Goal: Information Seeking & Learning: Find specific page/section

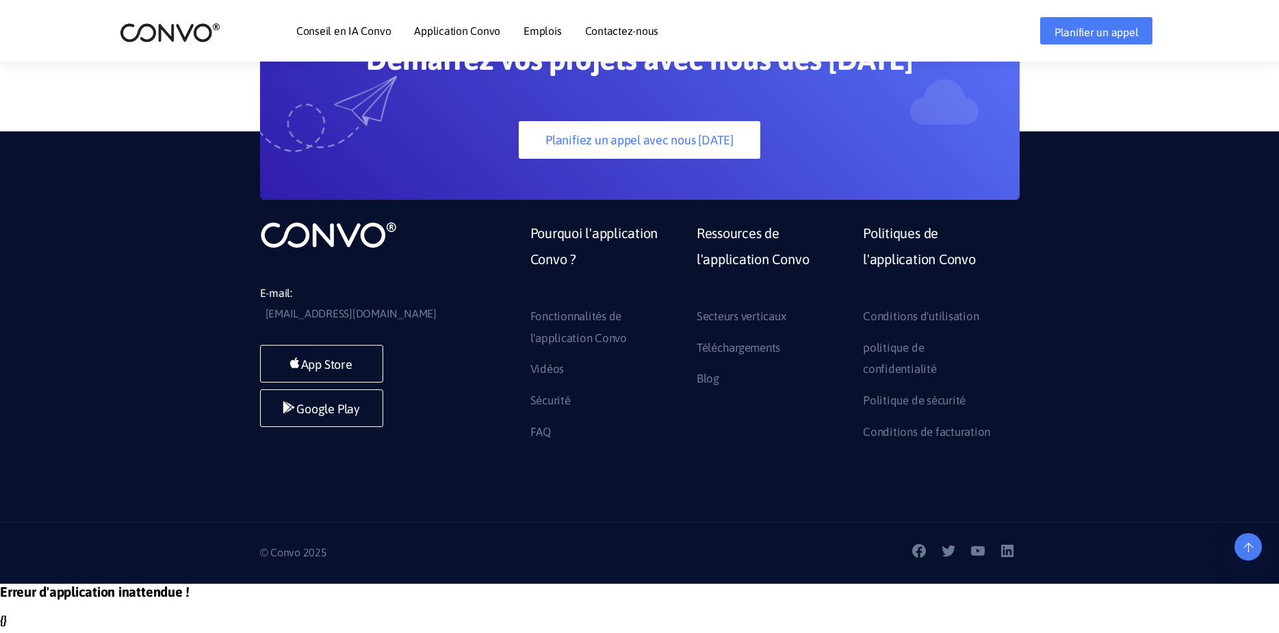
scroll to position [4065, 0]
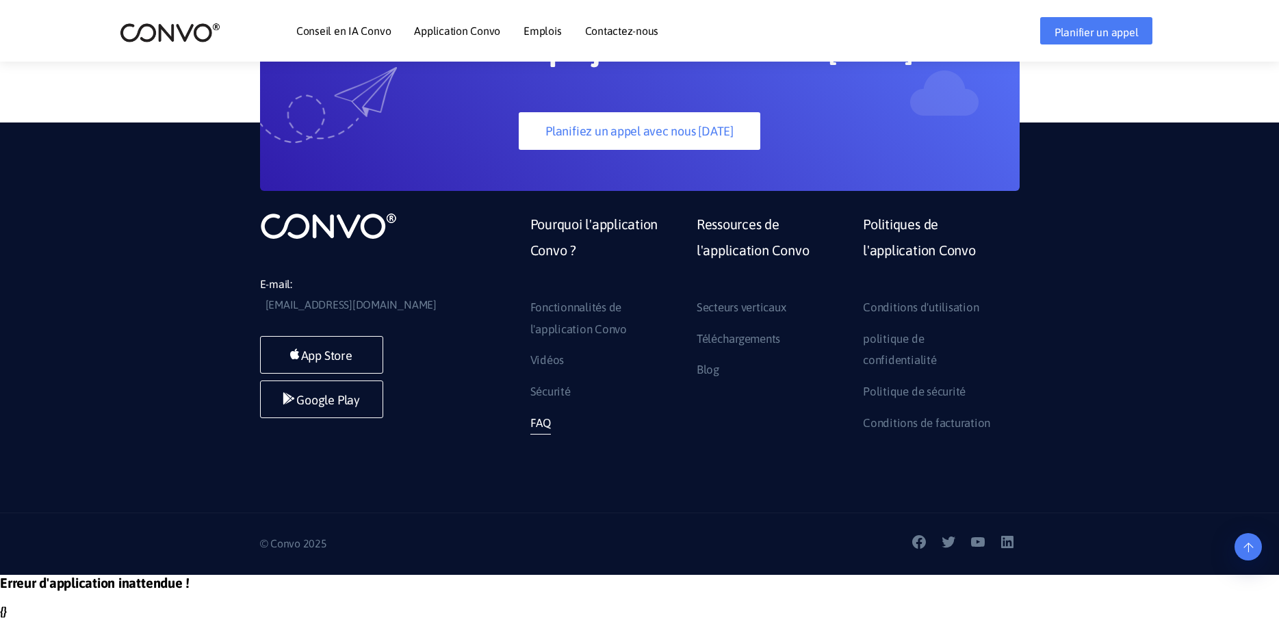
click at [538, 426] on font "FAQ" at bounding box center [540, 423] width 21 height 14
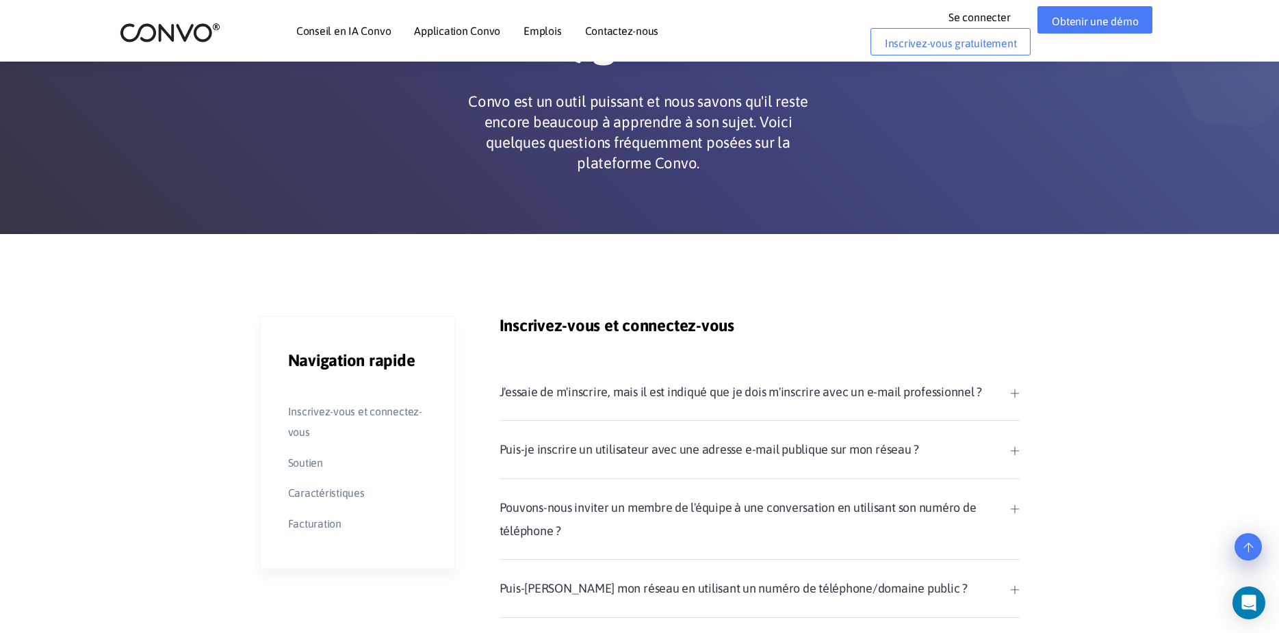
scroll to position [68, 0]
